Goal: Task Accomplishment & Management: Use online tool/utility

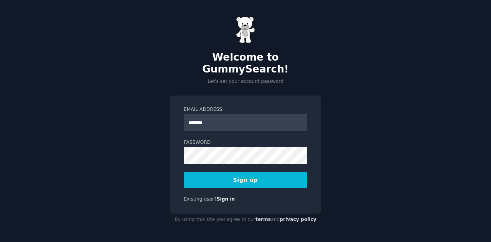
type input "**********"
click at [285, 177] on button "Sign up" at bounding box center [245, 180] width 123 height 16
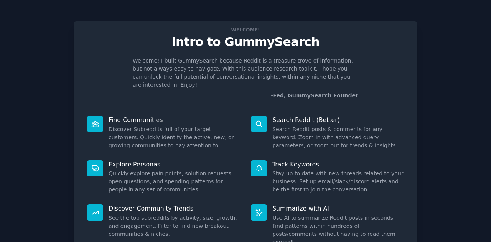
click at [419, 111] on div "Welcome! Intro to GummySearch Welcome! I built GummySearch because Reddit is a …" at bounding box center [245, 158] width 469 height 295
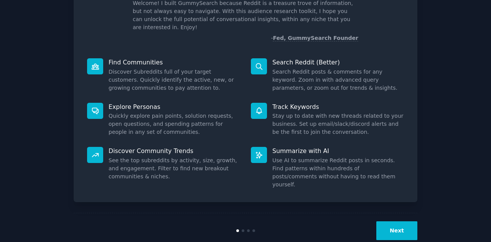
click at [393, 221] on button "Next" at bounding box center [396, 230] width 41 height 19
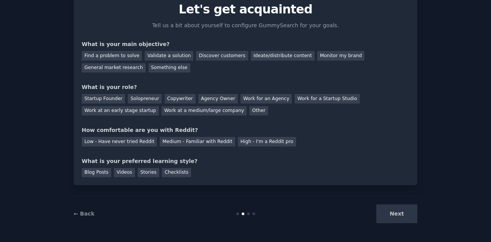
scroll to position [32, 0]
click at [172, 171] on div "Checklists" at bounding box center [176, 173] width 29 height 10
click at [183, 143] on div "Medium - Familiar with Reddit" at bounding box center [196, 142] width 75 height 10
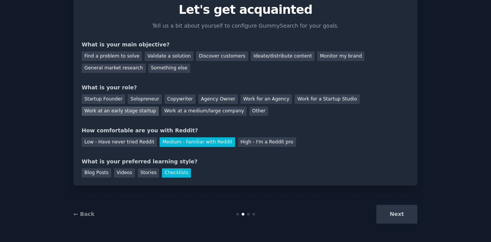
click at [159, 107] on div "Work at an early stage startup" at bounding box center [120, 112] width 77 height 10
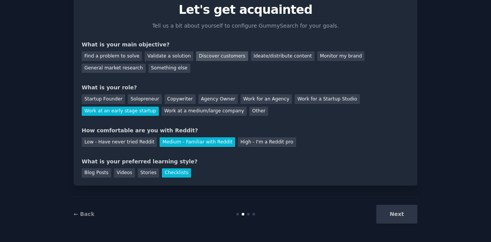
click at [207, 59] on div "Discover customers" at bounding box center [222, 56] width 52 height 10
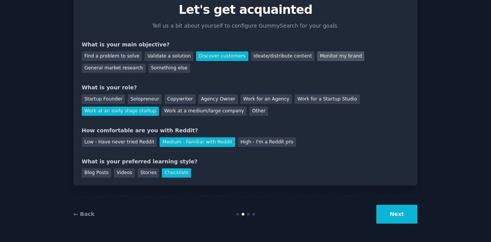
click at [317, 55] on div "Monitor my brand" at bounding box center [340, 56] width 47 height 10
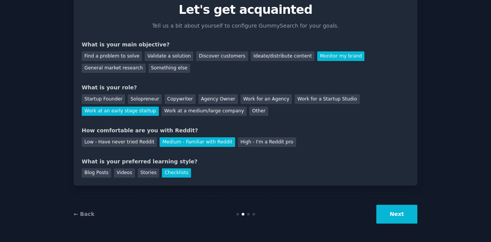
click at [387, 213] on button "Next" at bounding box center [396, 214] width 41 height 19
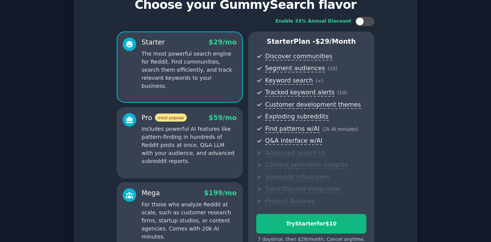
scroll to position [121, 0]
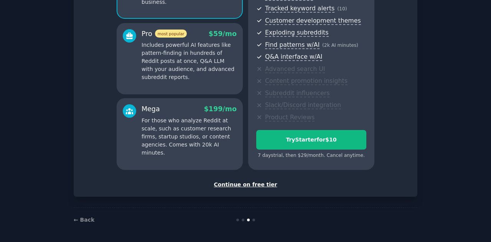
click at [257, 184] on div "Continue on free tier" at bounding box center [245, 185] width 327 height 8
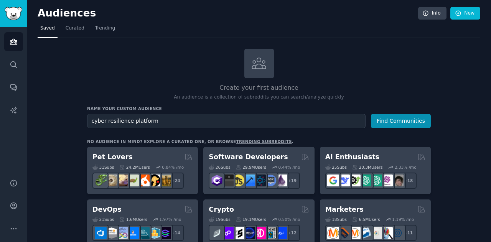
click at [371, 114] on button "Find Communities" at bounding box center [401, 121] width 60 height 14
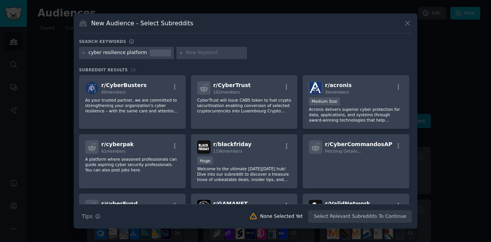
click at [411, 21] on button at bounding box center [407, 23] width 9 height 9
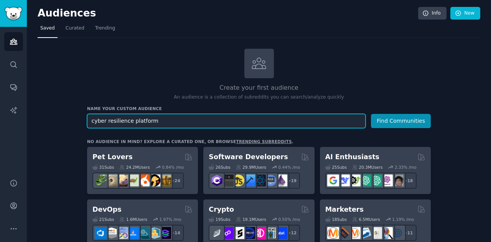
click at [160, 117] on input "cyber resilience platform" at bounding box center [226, 121] width 278 height 14
type input "BackBox"
click at [371, 114] on button "Find Communities" at bounding box center [401, 121] width 60 height 14
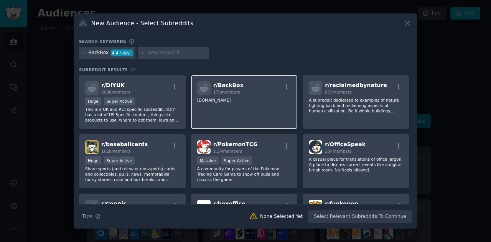
click at [277, 108] on div "r/ BackBox 175 members www.backbox.org" at bounding box center [244, 102] width 107 height 54
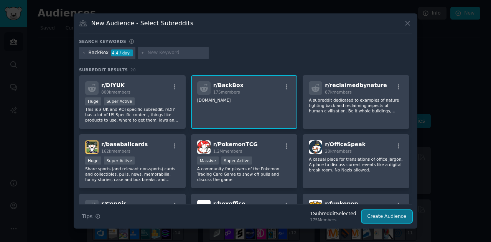
click at [379, 218] on button "Create Audience" at bounding box center [386, 216] width 51 height 13
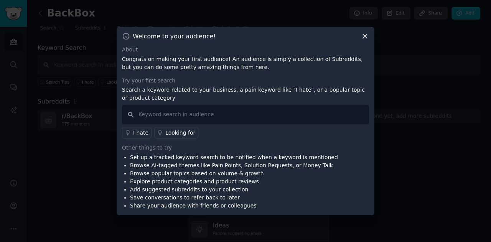
click at [366, 34] on icon at bounding box center [365, 36] width 8 height 8
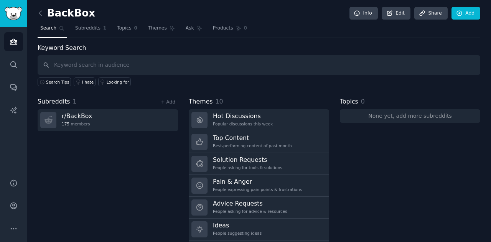
click at [159, 156] on div "Subreddits 1 + Add r/ BackBox 175 members" at bounding box center [108, 175] width 140 height 157
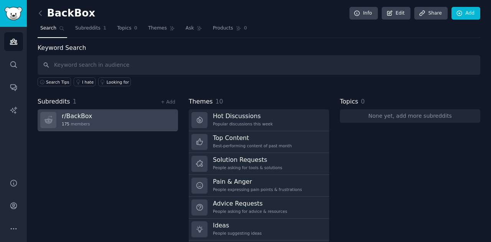
click at [143, 125] on link "r/ BackBox 175 members" at bounding box center [108, 120] width 140 height 22
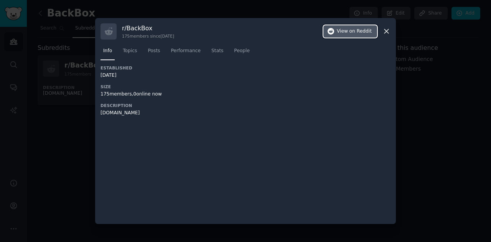
click at [356, 31] on span "on Reddit" at bounding box center [360, 31] width 22 height 7
click at [388, 32] on icon at bounding box center [386, 31] width 8 height 8
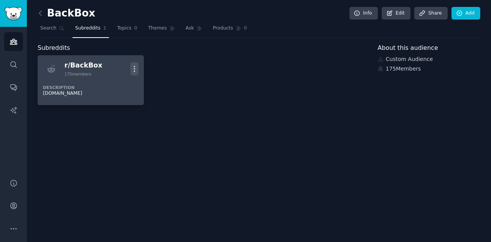
click at [136, 71] on icon "button" at bounding box center [134, 69] width 8 height 8
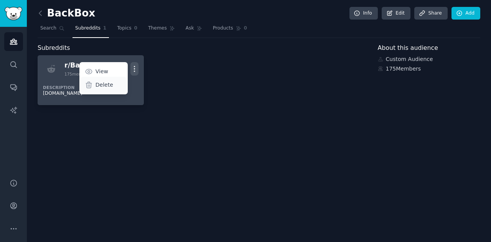
click at [106, 86] on p "Delete" at bounding box center [104, 85] width 18 height 8
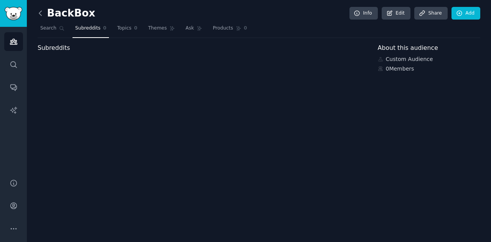
click at [39, 15] on icon at bounding box center [40, 13] width 8 height 8
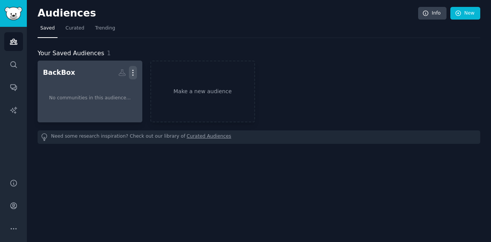
click at [131, 71] on icon "button" at bounding box center [133, 73] width 8 height 8
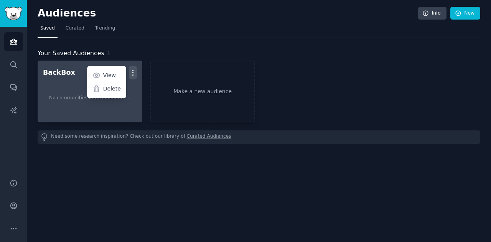
click at [57, 88] on div "No communities in this audience..." at bounding box center [90, 98] width 94 height 38
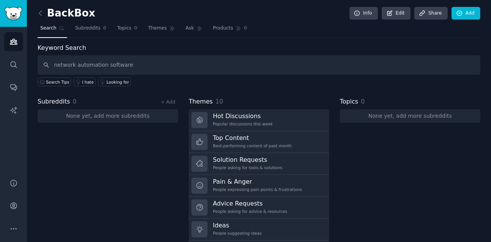
type input "network automation software"
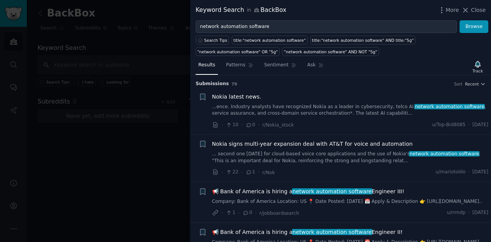
click at [264, 105] on link "...ence. Industry analysts have recognized Nokia as a leader in cybersecurity, …" at bounding box center [350, 109] width 276 height 13
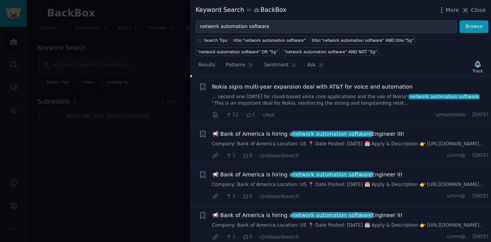
scroll to position [458, 0]
click at [460, 130] on div "📢 Bank of America is hiring a network automation software Engineer III!" at bounding box center [350, 134] width 276 height 8
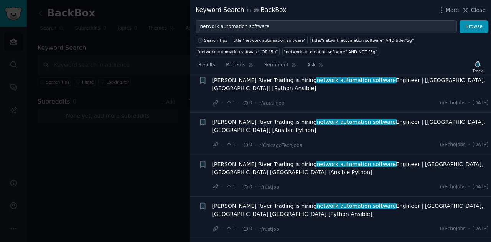
scroll to position [885, 0]
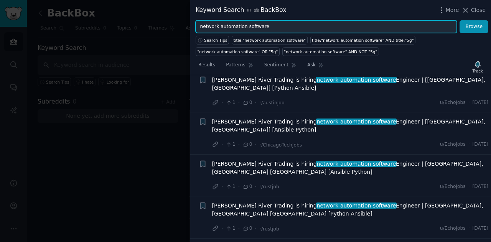
click at [253, 26] on input "network automation software" at bounding box center [325, 26] width 261 height 13
type input "cyber resilience platform"
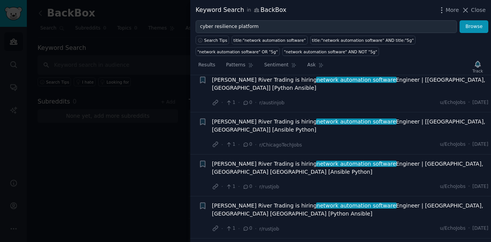
click at [470, 19] on div "Keyword Search in BackBox More Close" at bounding box center [340, 10] width 300 height 20
click at [471, 23] on button "Browse" at bounding box center [473, 26] width 29 height 13
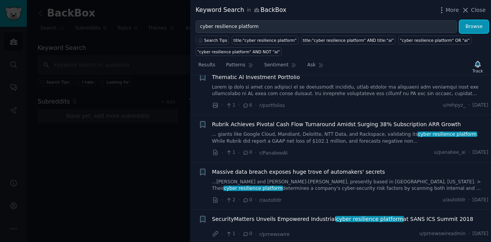
scroll to position [0, 0]
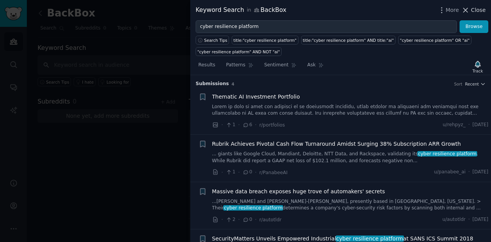
click at [483, 8] on span "Close" at bounding box center [478, 10] width 15 height 8
